Goal: Task Accomplishment & Management: Use online tool/utility

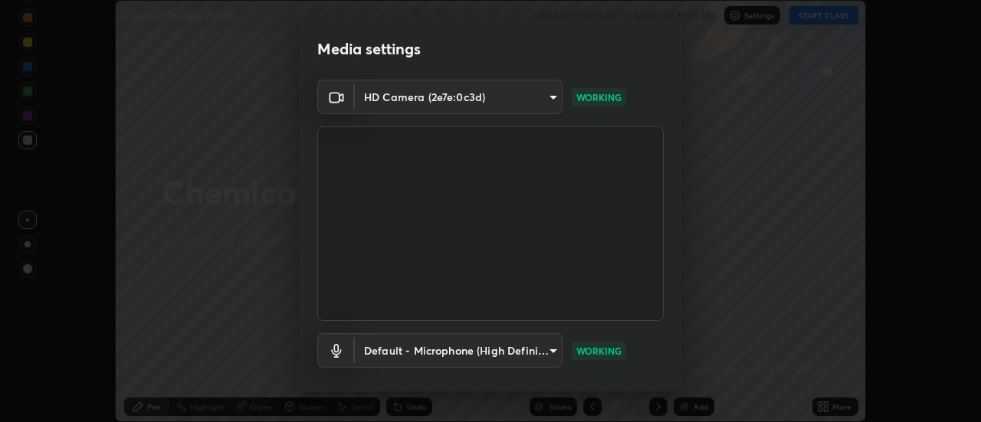
scroll to position [80, 0]
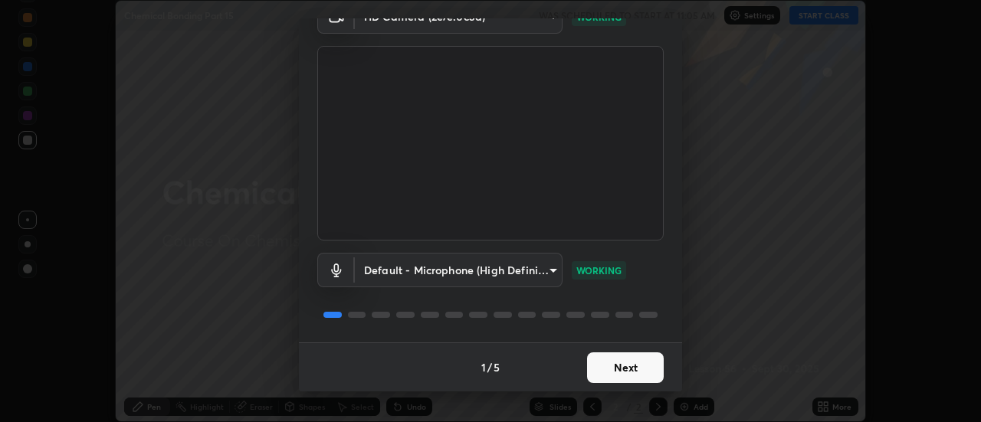
click at [637, 359] on button "Next" at bounding box center [625, 368] width 77 height 31
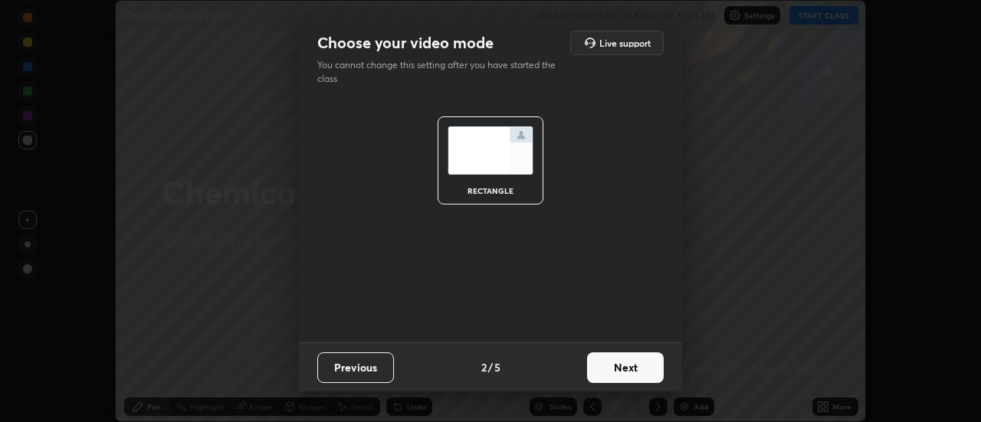
scroll to position [0, 0]
click at [631, 366] on button "Next" at bounding box center [625, 368] width 77 height 31
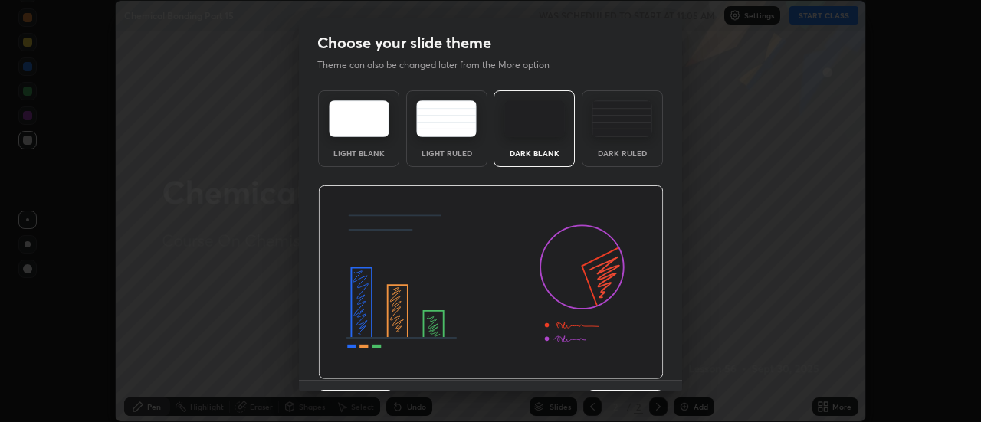
scroll to position [38, 0]
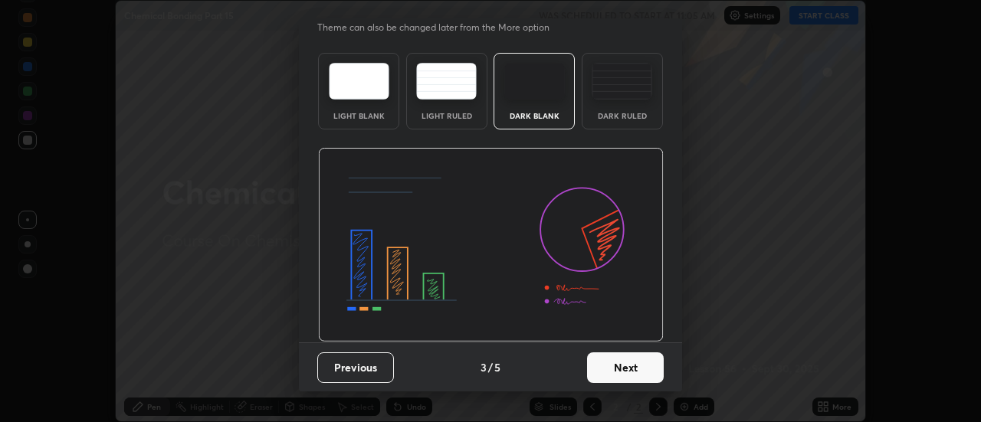
click at [625, 366] on button "Next" at bounding box center [625, 368] width 77 height 31
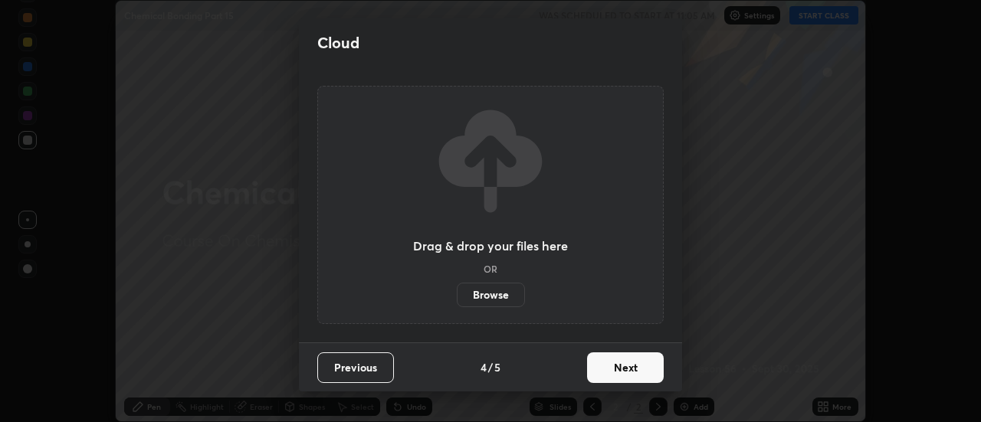
scroll to position [0, 0]
click at [625, 371] on button "Next" at bounding box center [625, 368] width 77 height 31
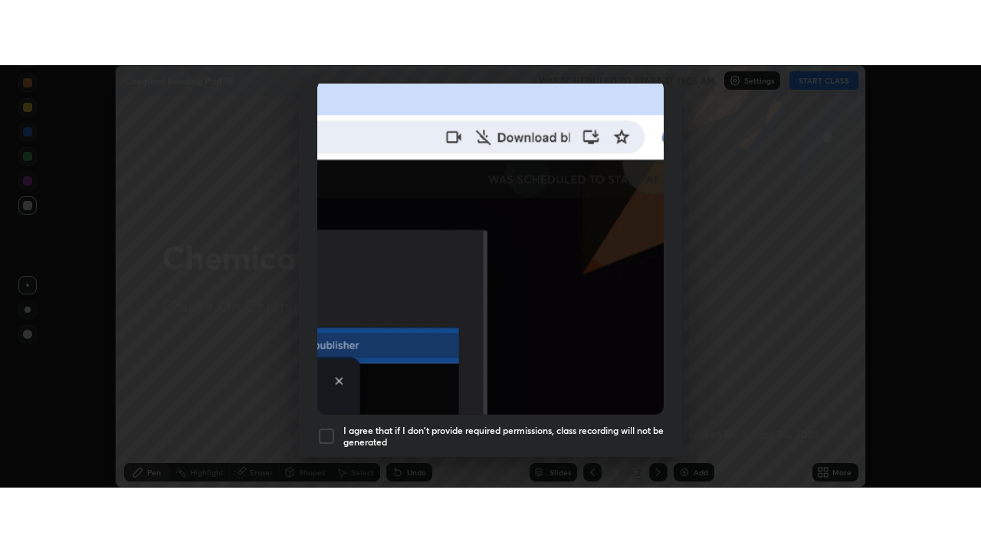
scroll to position [393, 0]
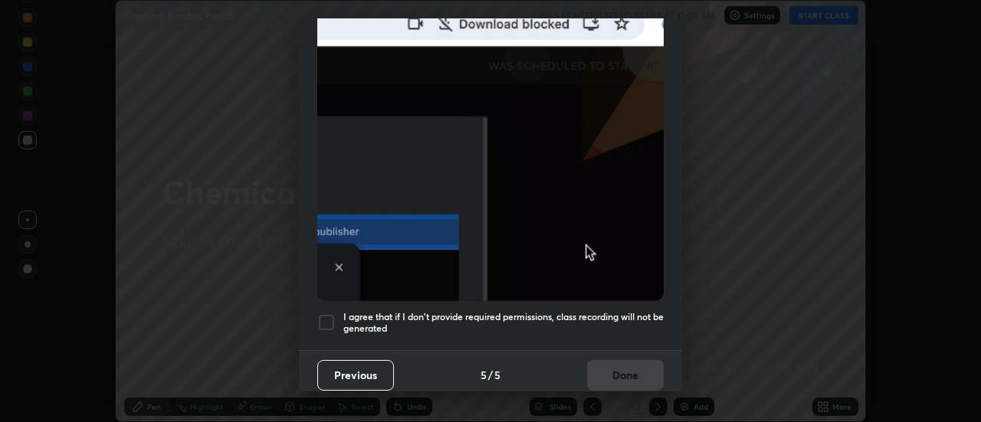
click at [618, 280] on img at bounding box center [490, 133] width 346 height 335
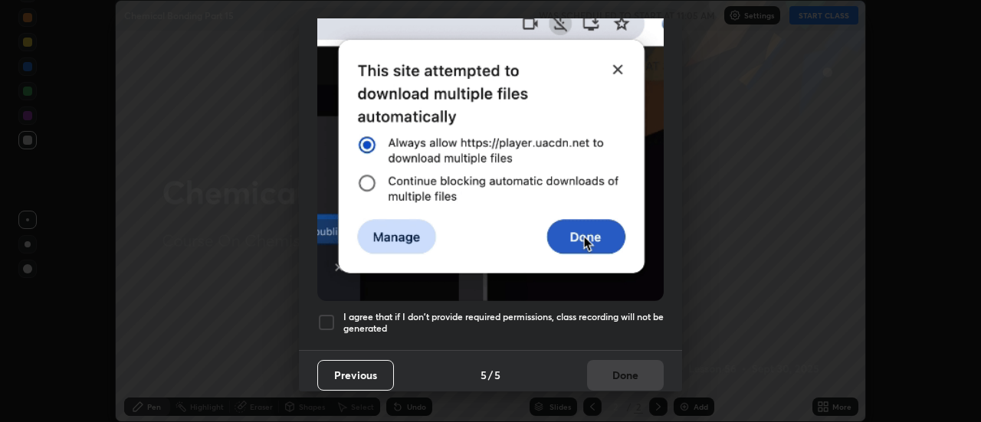
click at [322, 315] on div at bounding box center [326, 322] width 18 height 18
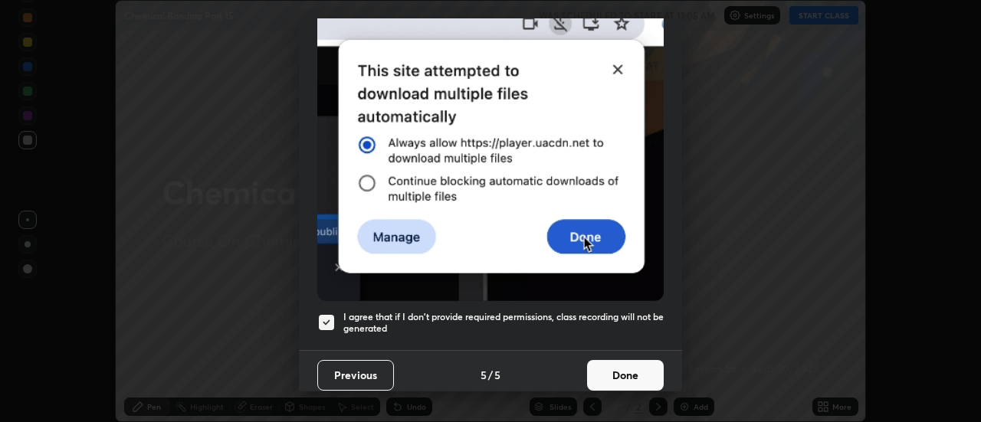
click at [635, 377] on button "Done" at bounding box center [625, 375] width 77 height 31
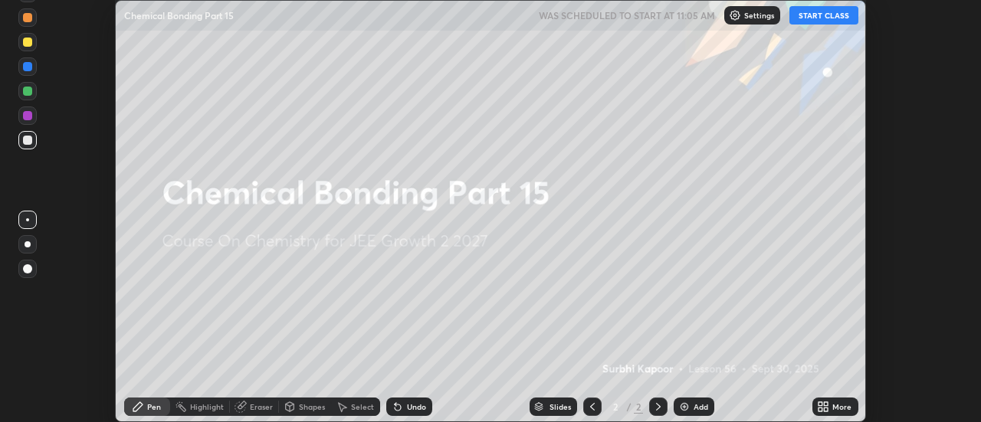
click at [25, 269] on div at bounding box center [27, 268] width 9 height 9
click at [825, 18] on button "START CLASS" at bounding box center [823, 15] width 69 height 18
click at [833, 404] on div "More" at bounding box center [841, 407] width 19 height 8
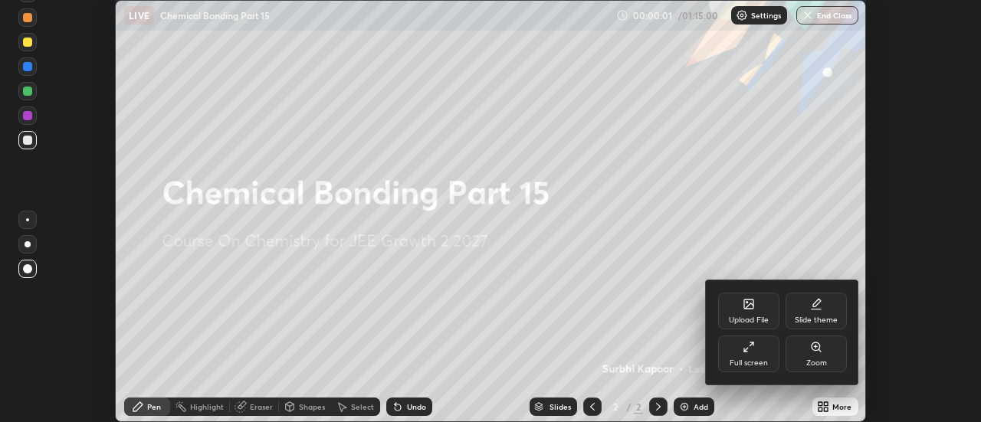
click at [749, 356] on div "Full screen" at bounding box center [748, 354] width 61 height 37
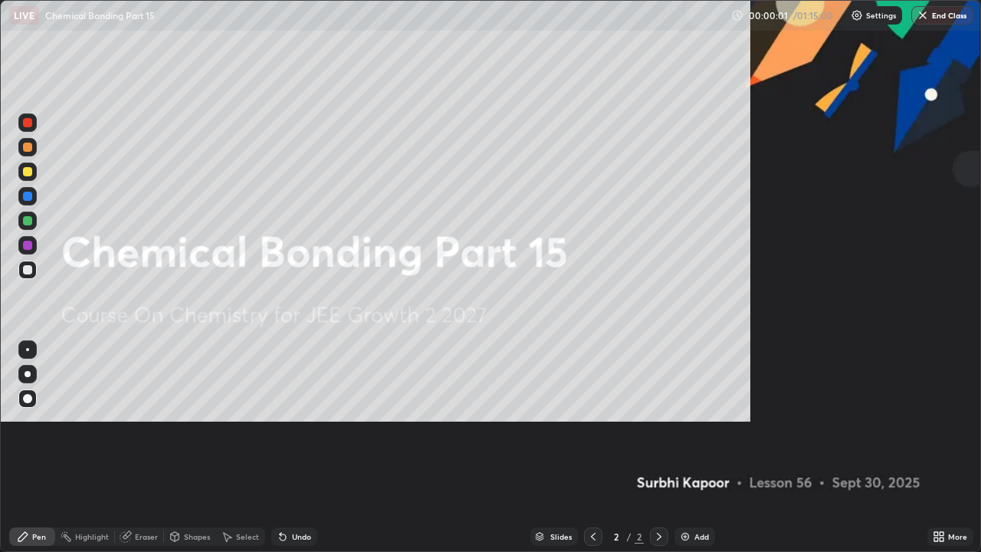
scroll to position [552, 981]
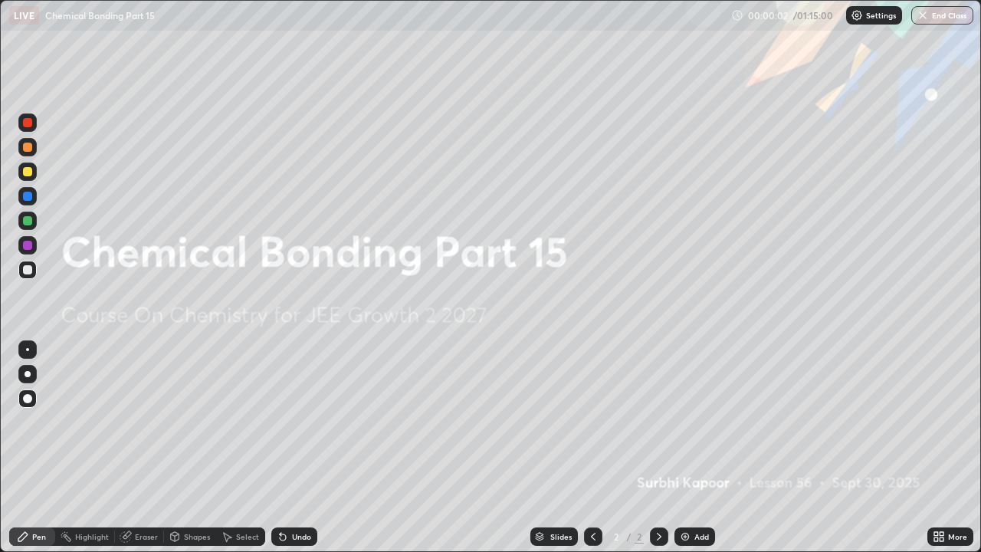
click at [690, 421] on div "Add" at bounding box center [694, 536] width 41 height 18
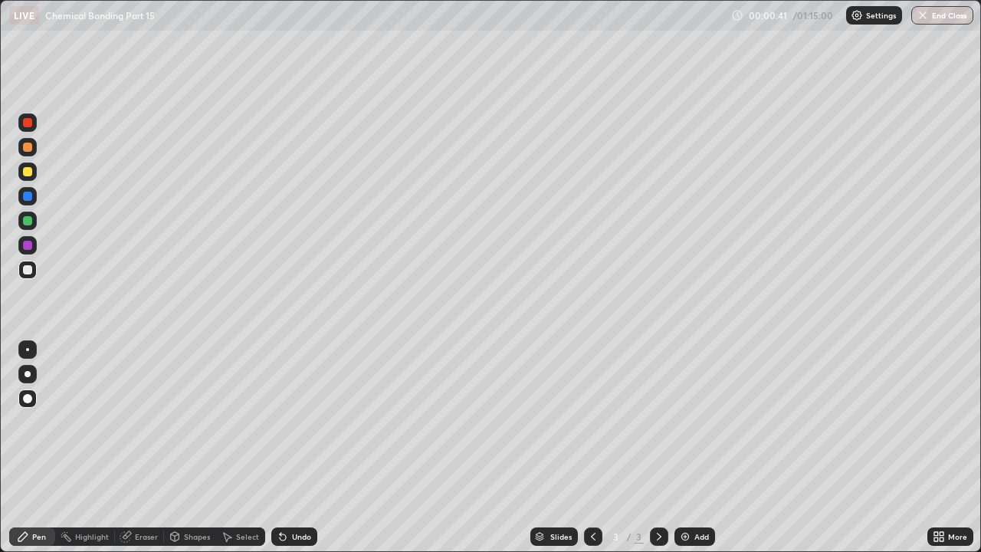
click at [28, 349] on div at bounding box center [27, 349] width 3 height 3
click at [310, 421] on div "Undo" at bounding box center [294, 536] width 46 height 18
click at [309, 421] on div "Undo" at bounding box center [294, 536] width 46 height 18
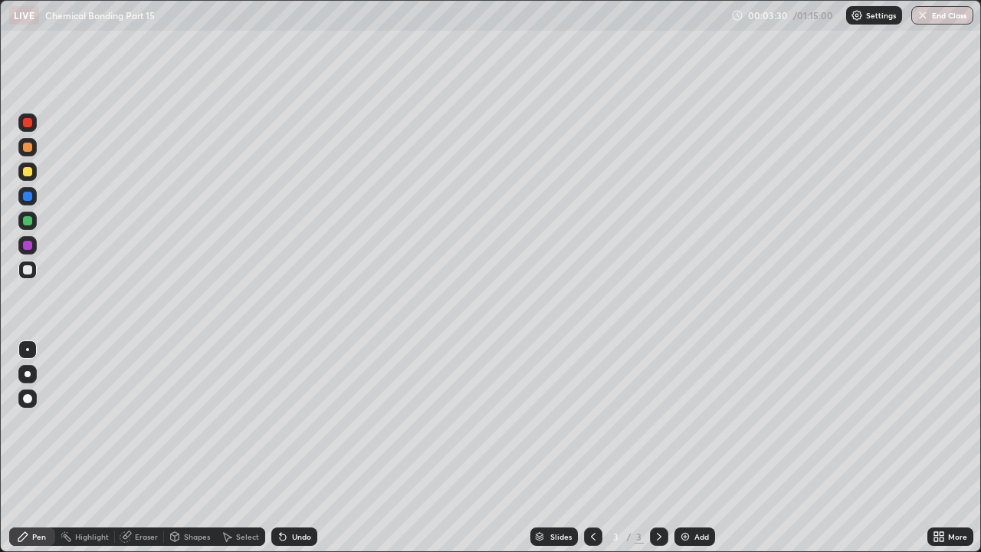
click at [301, 421] on div "Undo" at bounding box center [294, 536] width 46 height 18
click at [699, 421] on div "Add" at bounding box center [701, 537] width 15 height 8
click at [703, 421] on div "Add" at bounding box center [701, 537] width 15 height 8
click at [592, 421] on icon at bounding box center [593, 536] width 12 height 12
click at [656, 421] on icon at bounding box center [659, 536] width 12 height 12
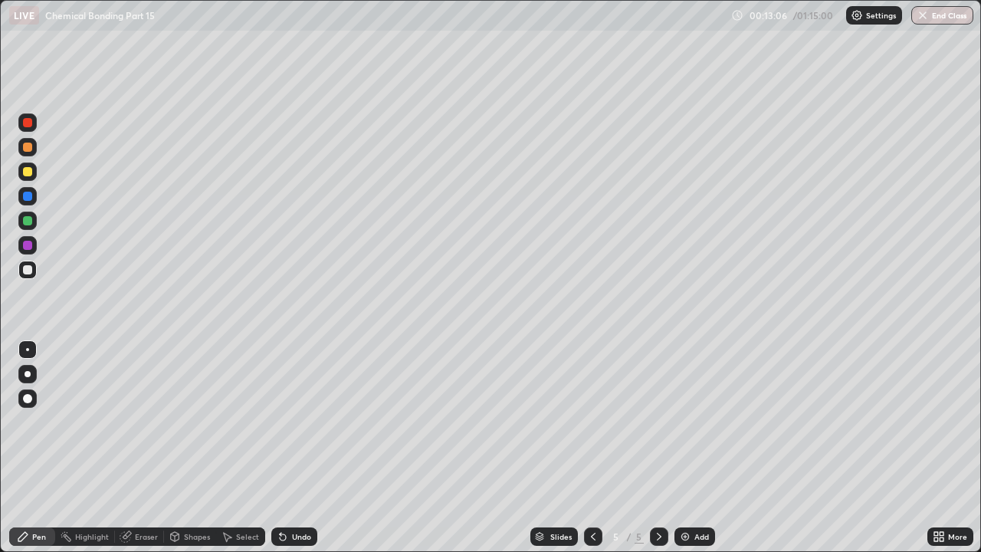
click at [592, 421] on icon at bounding box center [593, 537] width 5 height 8
click at [658, 421] on icon at bounding box center [659, 536] width 12 height 12
click at [592, 421] on icon at bounding box center [593, 536] width 12 height 12
click at [657, 421] on icon at bounding box center [659, 537] width 5 height 8
click at [592, 421] on icon at bounding box center [593, 536] width 12 height 12
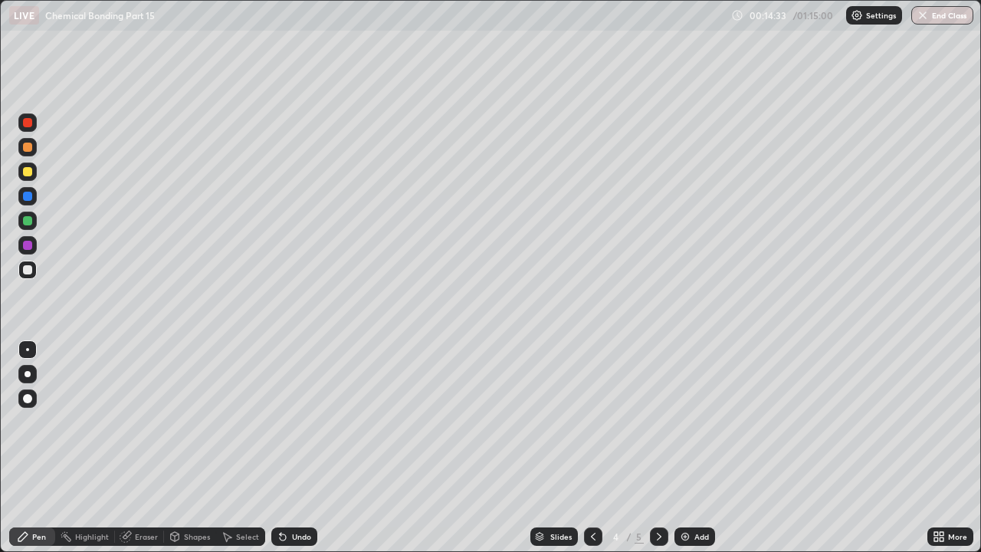
click at [657, 421] on icon at bounding box center [659, 537] width 5 height 8
click at [696, 421] on div "Add" at bounding box center [701, 537] width 15 height 8
click at [148, 421] on div "Eraser" at bounding box center [146, 537] width 23 height 8
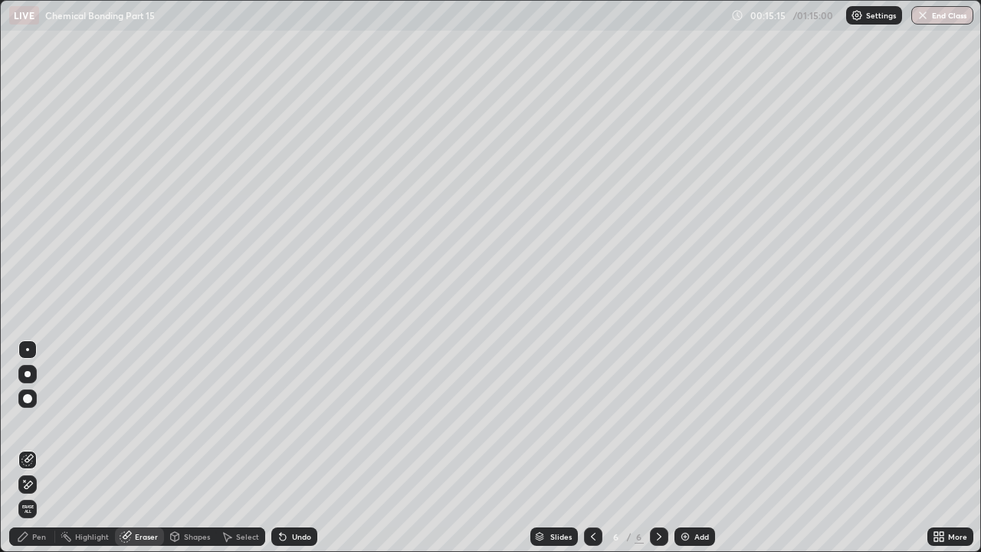
click at [44, 421] on div "Pen" at bounding box center [39, 537] width 14 height 8
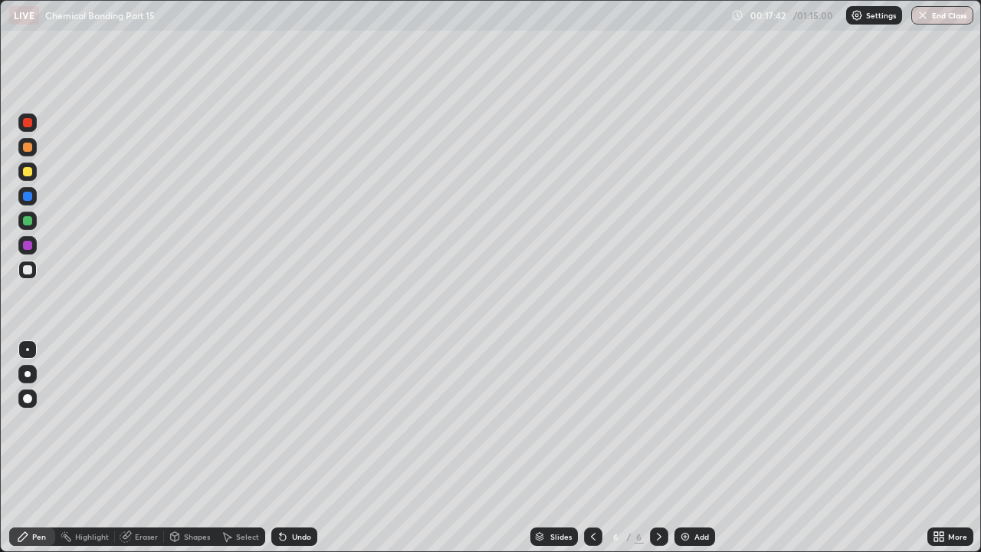
click at [150, 421] on div "Eraser" at bounding box center [139, 536] width 49 height 18
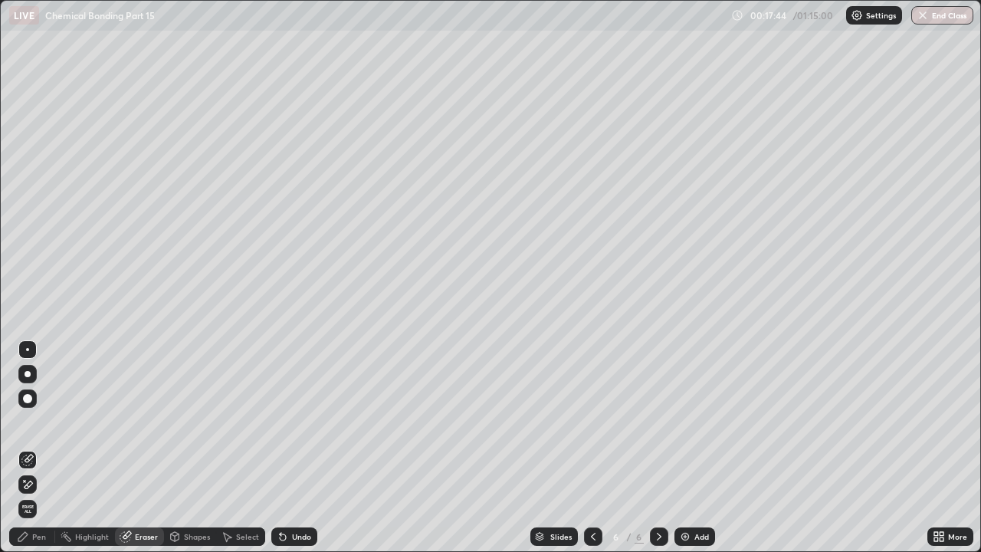
click at [38, 421] on div "Pen" at bounding box center [39, 537] width 14 height 8
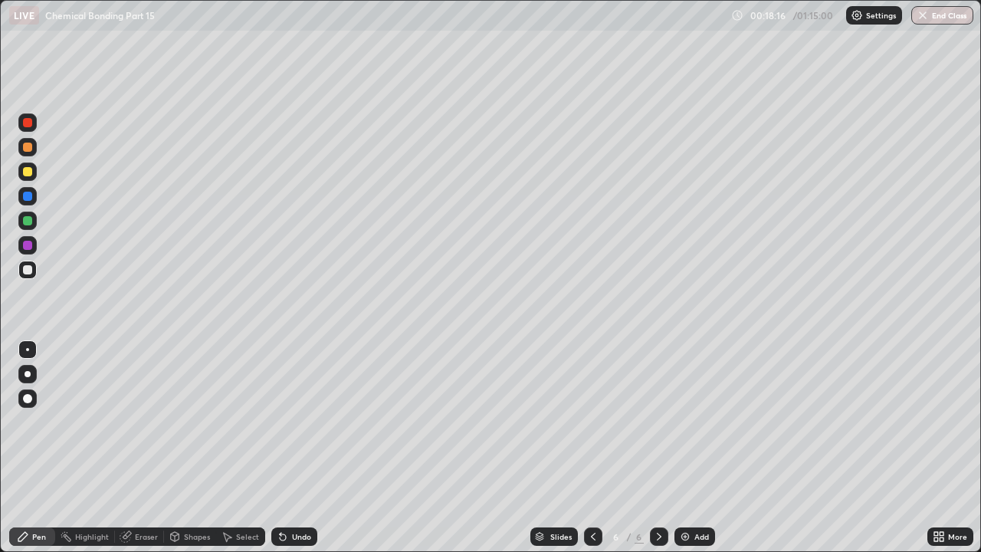
click at [592, 421] on icon at bounding box center [593, 536] width 12 height 12
click at [596, 421] on icon at bounding box center [593, 536] width 12 height 12
click at [591, 421] on icon at bounding box center [593, 536] width 12 height 12
click at [686, 421] on img at bounding box center [685, 536] width 12 height 12
click at [148, 421] on div "Eraser" at bounding box center [146, 537] width 23 height 8
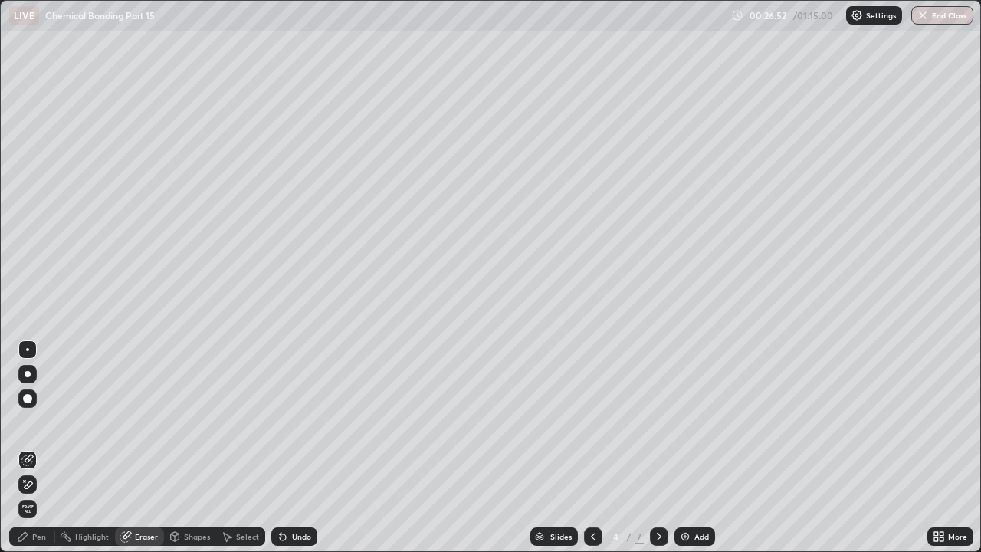
click at [32, 421] on div "Pen" at bounding box center [39, 537] width 14 height 8
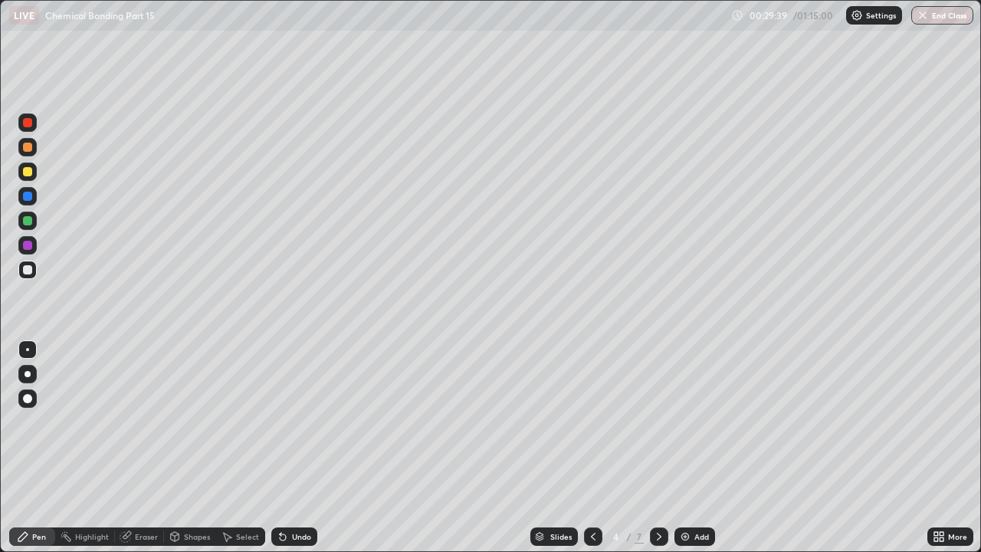
click at [595, 421] on div at bounding box center [593, 536] width 18 height 18
click at [658, 421] on icon at bounding box center [659, 536] width 12 height 12
click at [658, 421] on icon at bounding box center [659, 537] width 5 height 8
click at [658, 421] on icon at bounding box center [659, 536] width 12 height 12
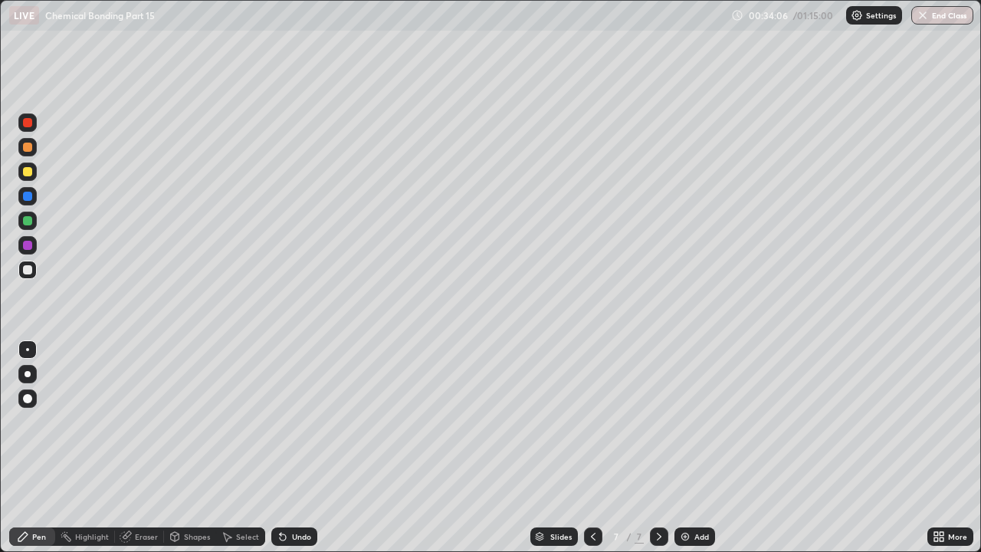
click at [598, 421] on div at bounding box center [593, 536] width 18 height 18
click at [664, 421] on div at bounding box center [659, 536] width 18 height 18
click at [656, 421] on div at bounding box center [659, 536] width 18 height 18
click at [700, 421] on div "Add" at bounding box center [701, 537] width 15 height 8
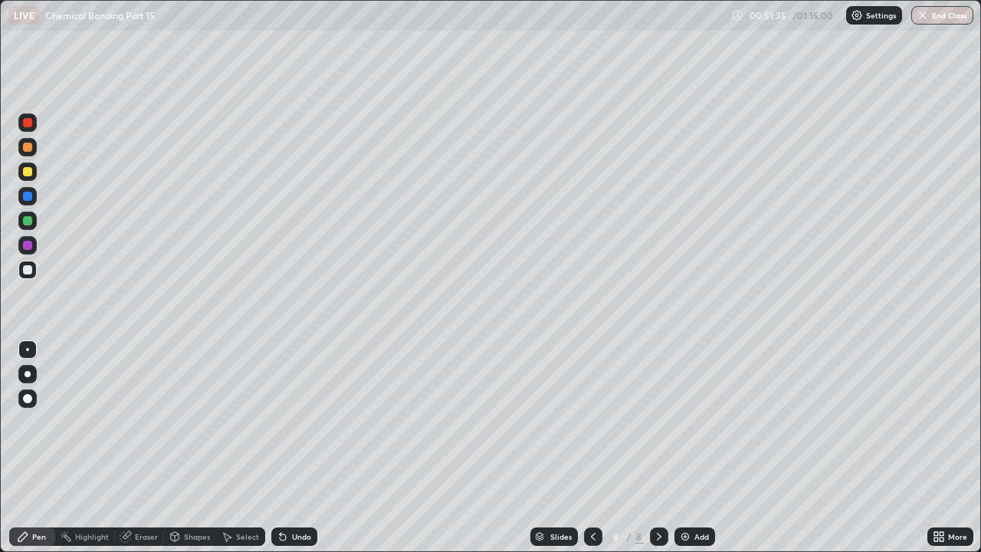
click at [694, 421] on div "Add" at bounding box center [694, 536] width 41 height 18
click at [697, 421] on div "Add" at bounding box center [701, 537] width 15 height 8
click at [137, 421] on div "Eraser" at bounding box center [146, 537] width 23 height 8
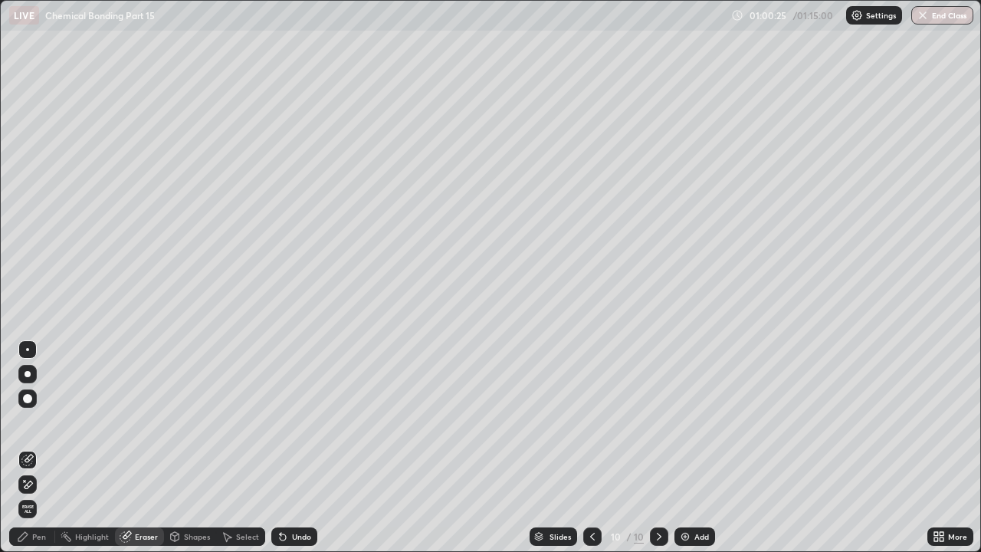
click at [38, 421] on div "Pen" at bounding box center [39, 537] width 14 height 8
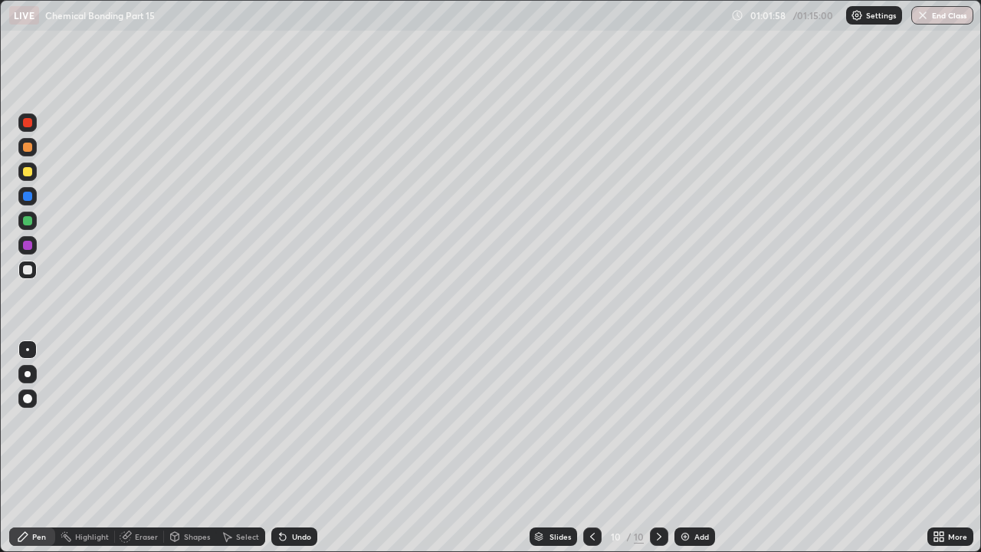
click at [691, 421] on div "Add" at bounding box center [694, 536] width 41 height 18
click at [43, 421] on div "Erase all" at bounding box center [27, 276] width 37 height 490
click at [598, 421] on div at bounding box center [593, 536] width 18 height 18
click at [593, 421] on icon at bounding box center [593, 536] width 12 height 12
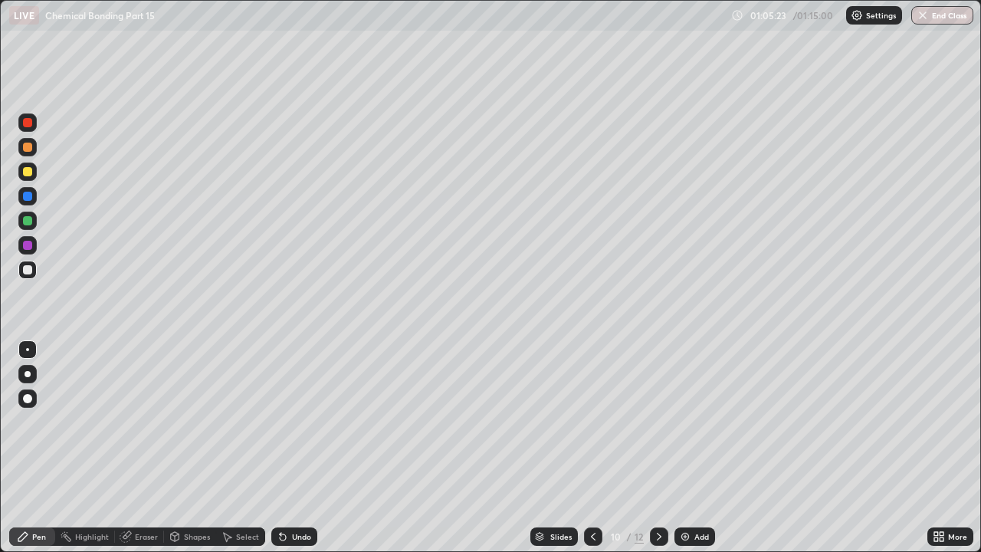
click at [592, 421] on icon at bounding box center [593, 536] width 12 height 12
click at [593, 421] on icon at bounding box center [593, 537] width 5 height 8
click at [652, 421] on div at bounding box center [659, 536] width 18 height 18
click at [592, 421] on icon at bounding box center [593, 536] width 12 height 12
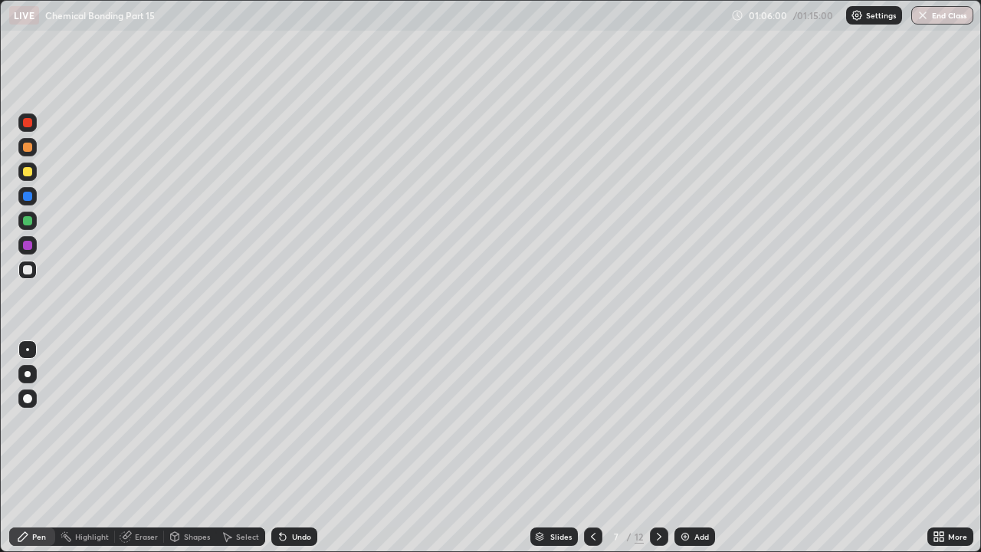
click at [659, 421] on icon at bounding box center [659, 536] width 12 height 12
click at [658, 421] on icon at bounding box center [659, 536] width 12 height 12
click at [658, 421] on icon at bounding box center [659, 537] width 5 height 8
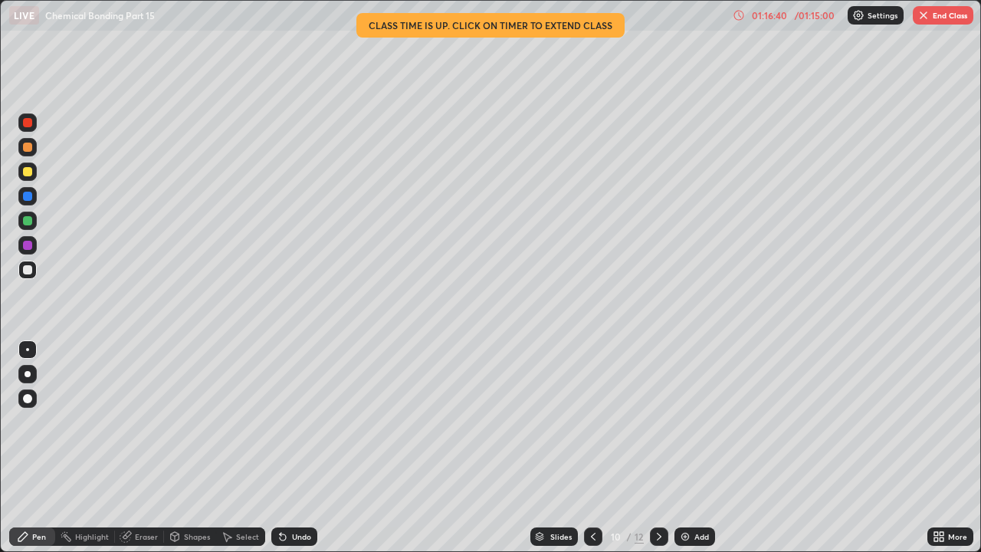
click at [658, 421] on icon at bounding box center [659, 536] width 12 height 12
click at [700, 421] on div "Add" at bounding box center [701, 537] width 15 height 8
click at [944, 18] on button "End Class" at bounding box center [943, 15] width 61 height 18
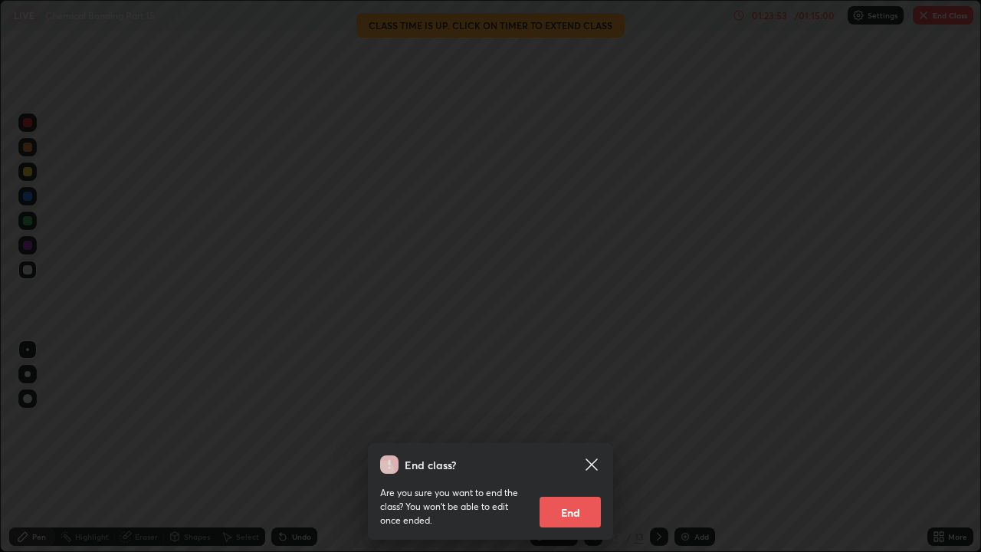
click at [570, 421] on button "End" at bounding box center [570, 512] width 61 height 31
